Goal: Task Accomplishment & Management: Manage account settings

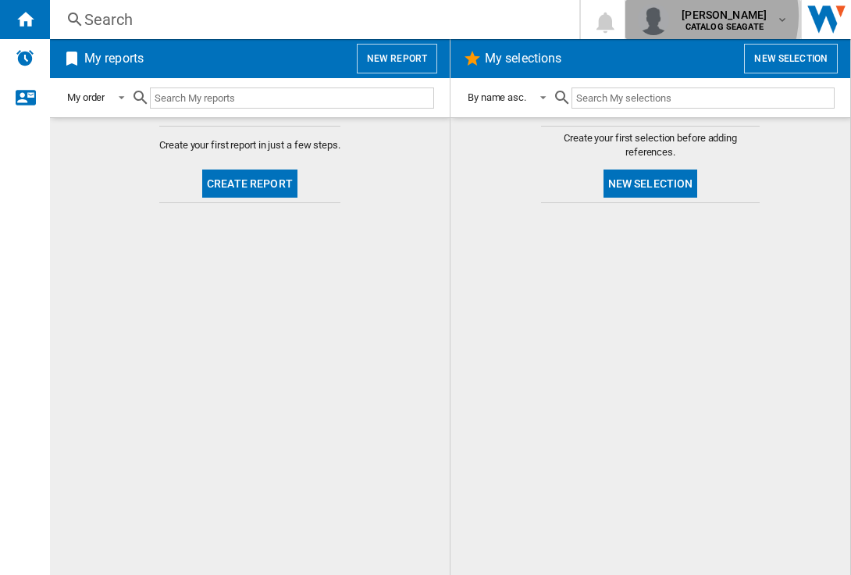
click at [703, 16] on span "[PERSON_NAME]" at bounding box center [724, 15] width 85 height 16
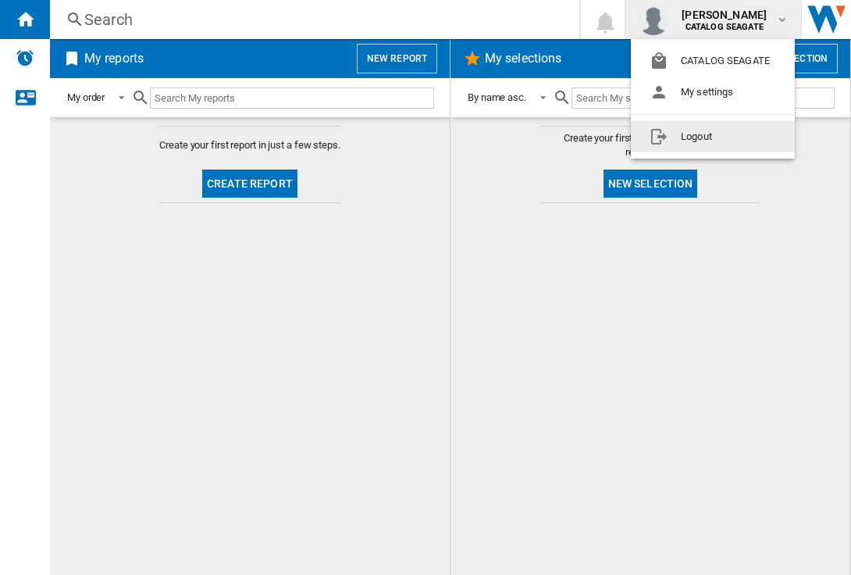
click at [724, 137] on button "Logout" at bounding box center [713, 136] width 164 height 31
